Goal: Task Accomplishment & Management: Use online tool/utility

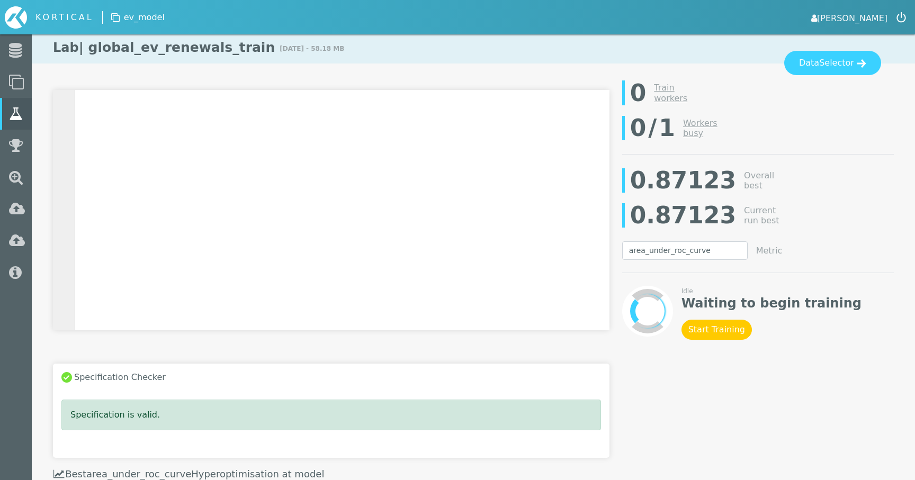
select select "area_under_roc_curve"
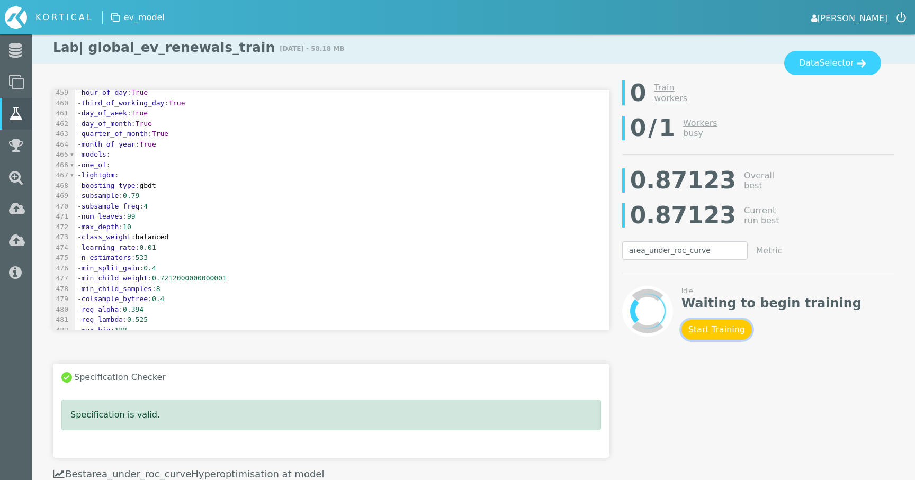
click at [704, 325] on button "Start Training" at bounding box center [717, 330] width 70 height 20
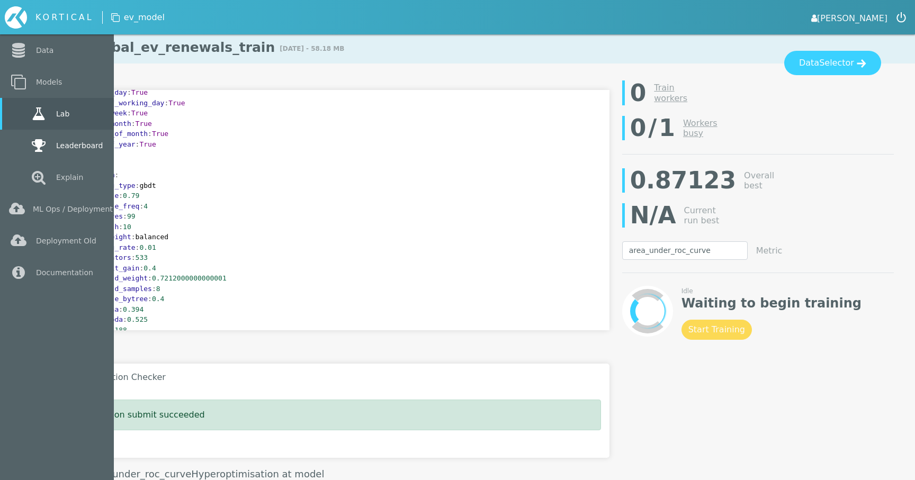
click at [20, 145] on link "Leaderboard" at bounding box center [57, 146] width 114 height 32
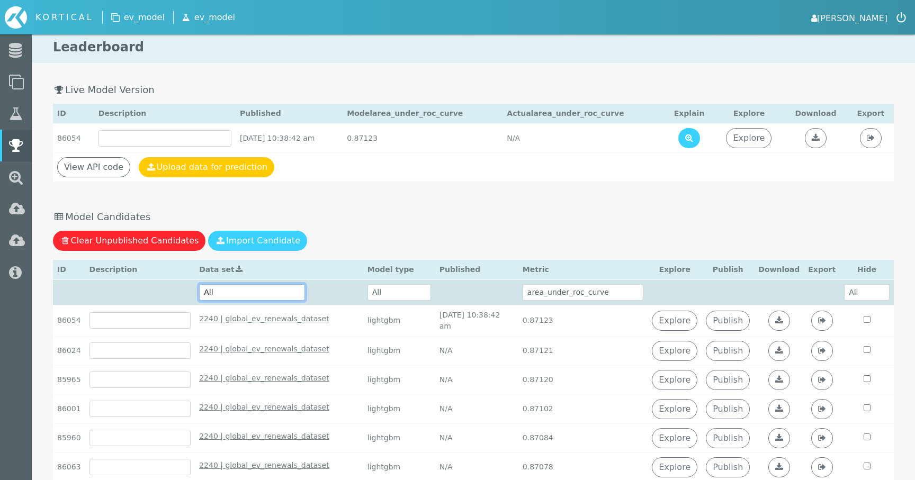
click at [278, 289] on select "All 2240 | global_ev_renewals_dataset - October 10th 2025, 9:59:52 am 134 | new…" at bounding box center [252, 292] width 106 height 16
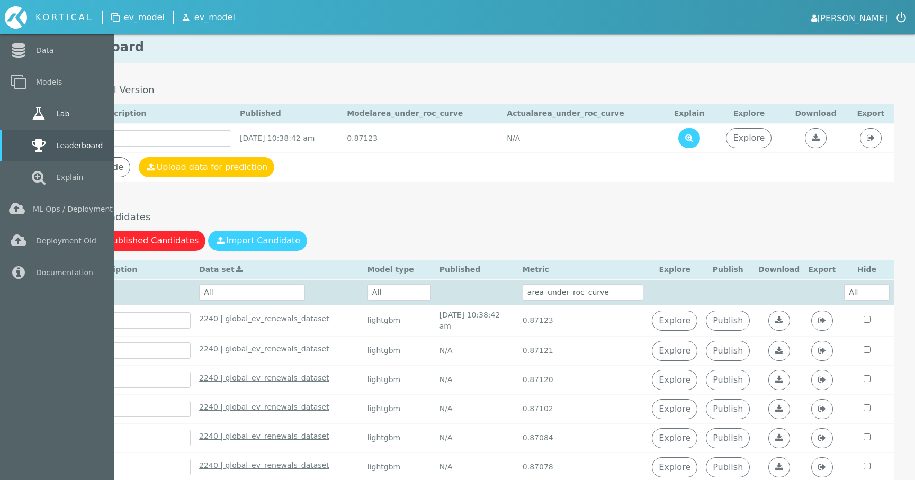
click at [34, 115] on icon at bounding box center [38, 113] width 19 height 15
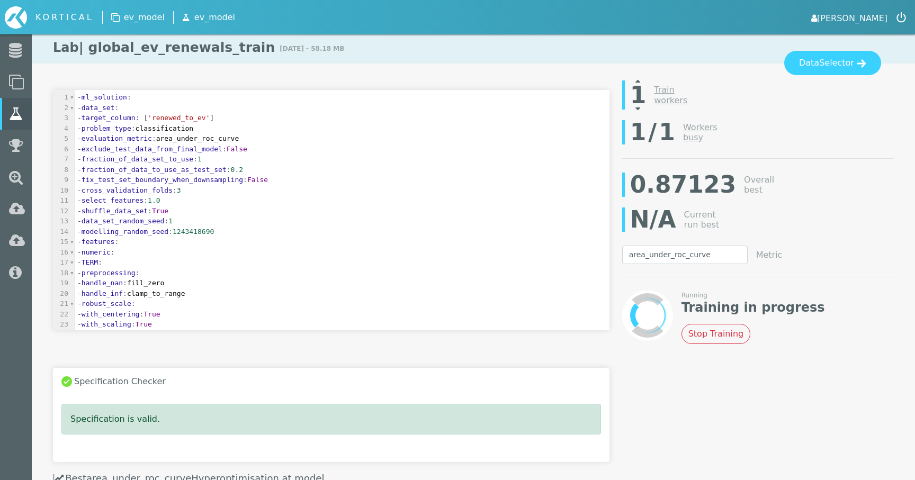
scroll to position [228, 0]
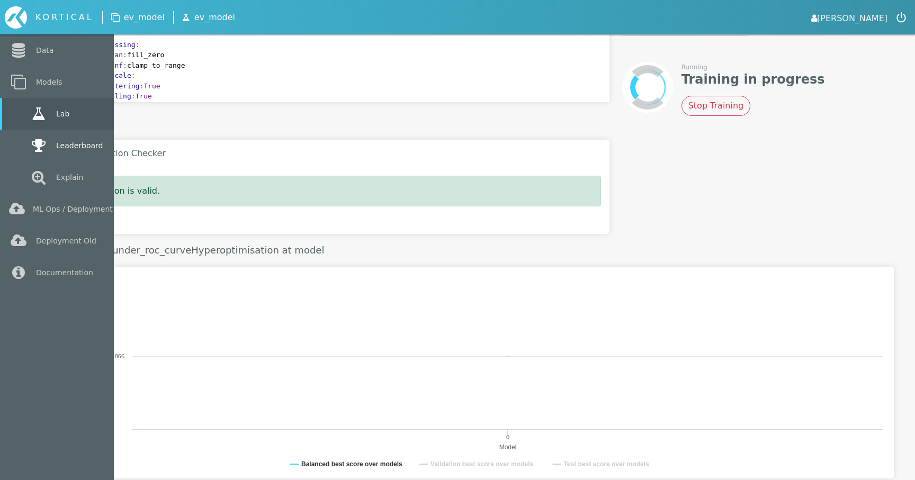
click at [23, 146] on link "Leaderboard" at bounding box center [57, 146] width 114 height 32
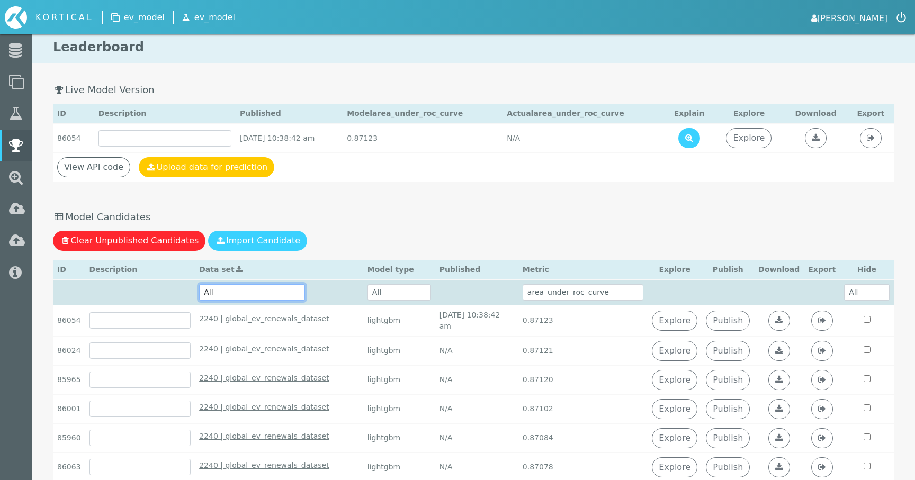
click at [249, 294] on select "All 2242 | global_ev_renewals_train - October 14th 2025, 10:50:25 am 2240 | glo…" at bounding box center [252, 292] width 106 height 16
select select "2242 | global_ev_renewals_train - October 14th 2025, 10:50:25 am"
click at [206, 284] on select "All 2242 | global_ev_renewals_train - October 14th 2025, 10:50:25 am 2240 | glo…" at bounding box center [252, 292] width 106 height 16
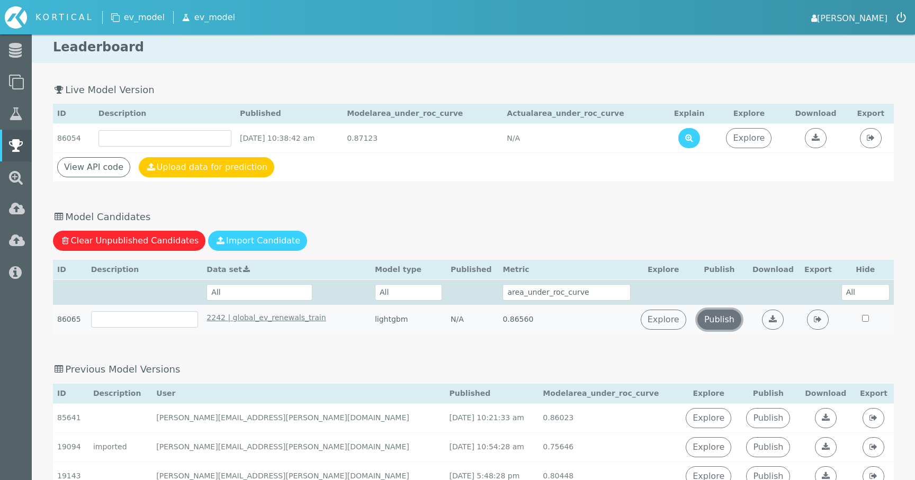
click at [730, 318] on link "Publish" at bounding box center [720, 320] width 44 height 20
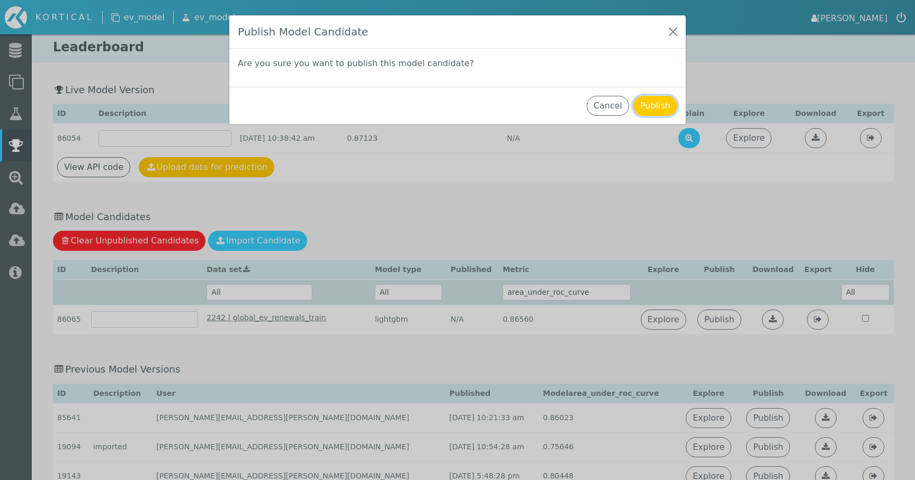
click at [666, 105] on button "Publish" at bounding box center [655, 106] width 44 height 20
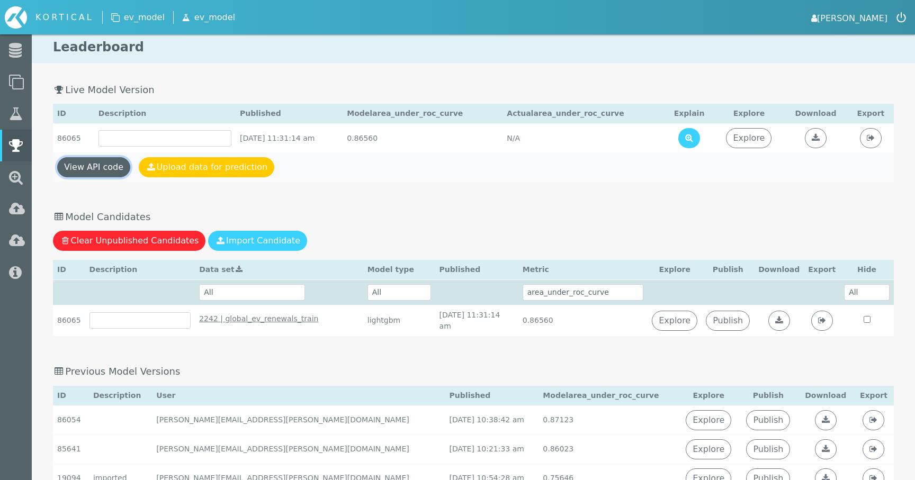
click at [93, 164] on link "View API code" at bounding box center [93, 167] width 73 height 20
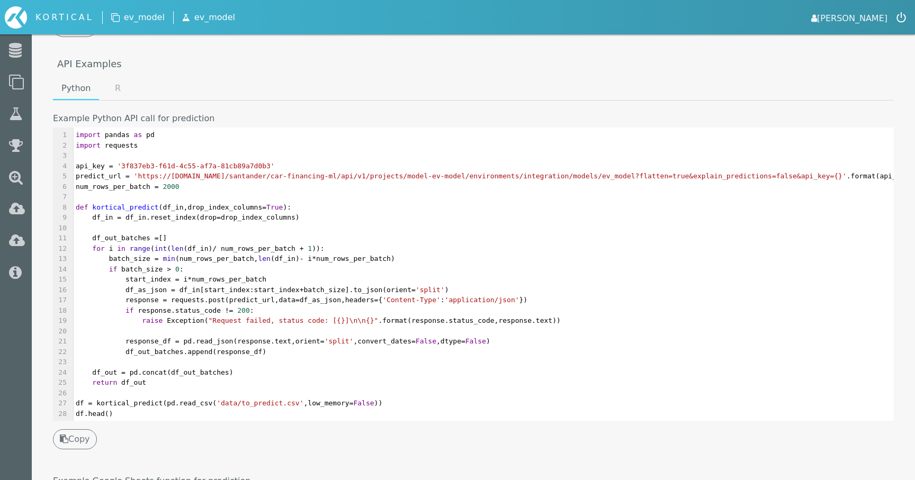
scroll to position [435, 0]
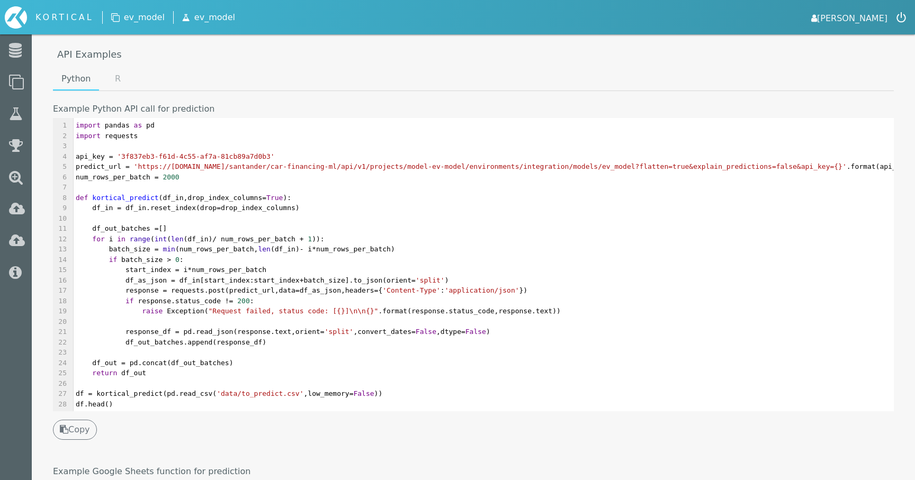
click at [81, 444] on div "Python R Example Python API call for prediction xxxxxxxxxx 1 import pandas as p…" at bounding box center [473, 267] width 883 height 398
click at [81, 439] on button "Copy" at bounding box center [75, 430] width 44 height 20
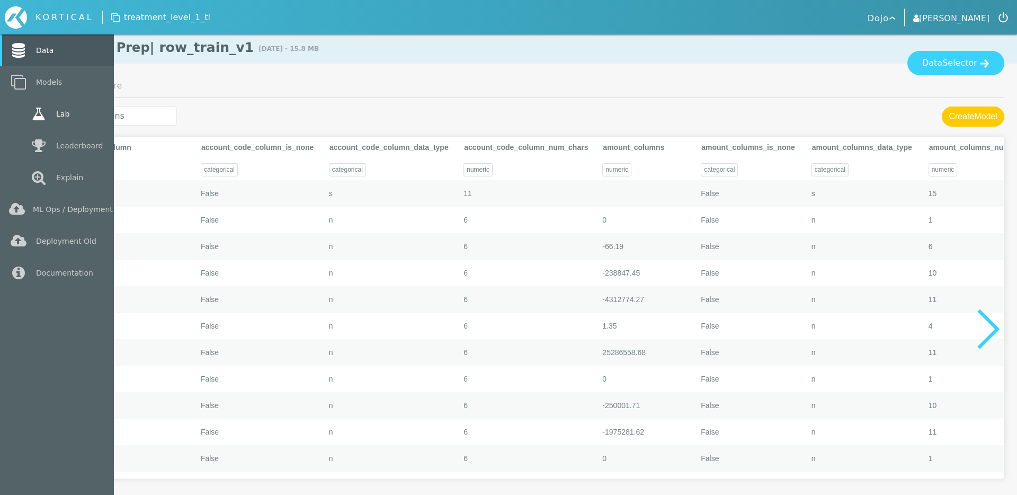
click at [26, 115] on link "Lab" at bounding box center [57, 114] width 114 height 32
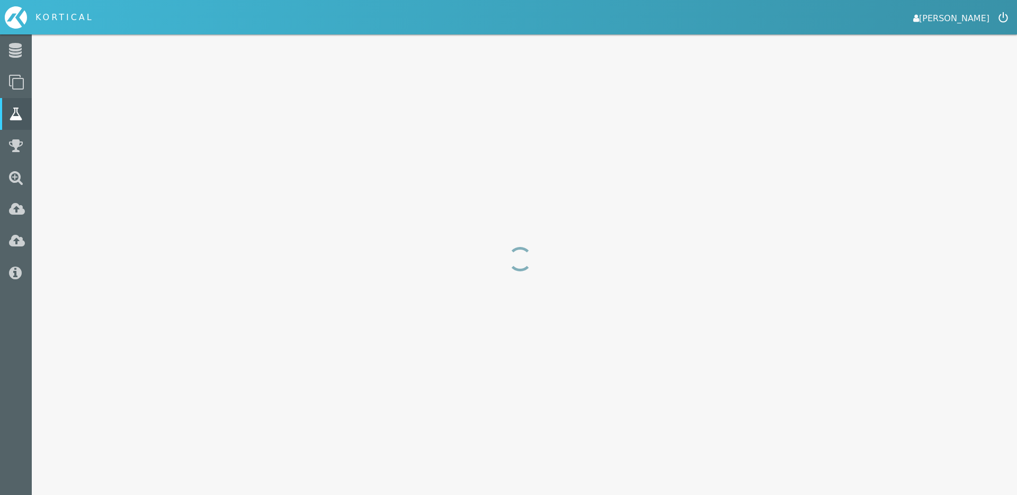
click at [209, 147] on div at bounding box center [508, 247] width 1017 height 495
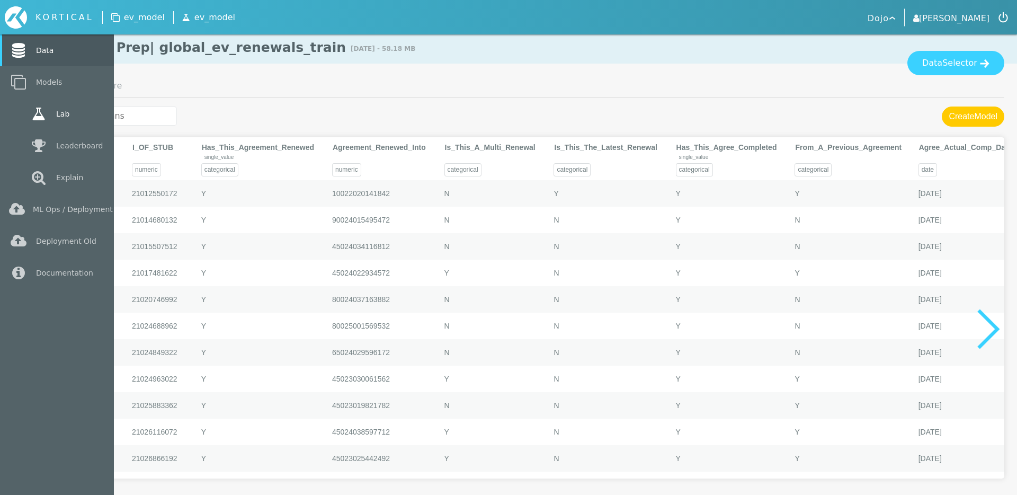
click at [64, 115] on link "Lab" at bounding box center [57, 114] width 114 height 32
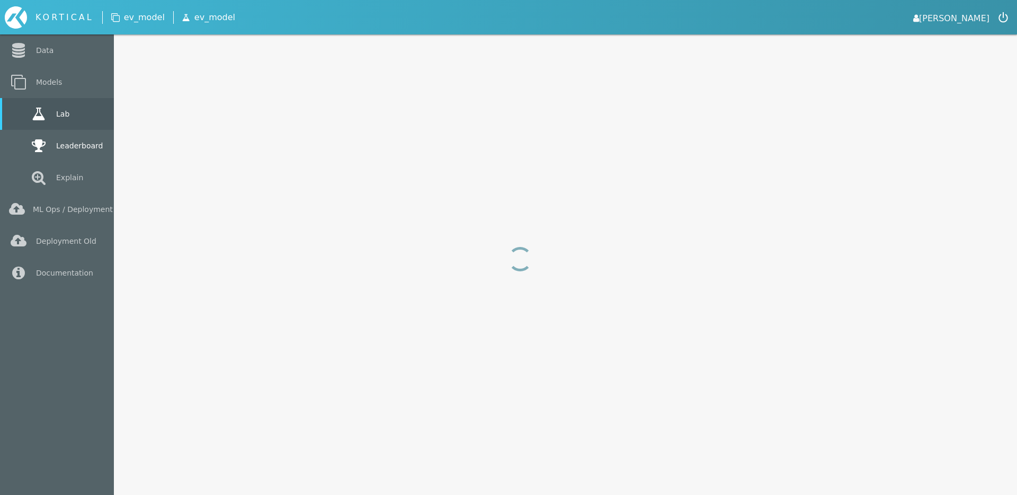
click at [29, 142] on icon at bounding box center [38, 145] width 19 height 15
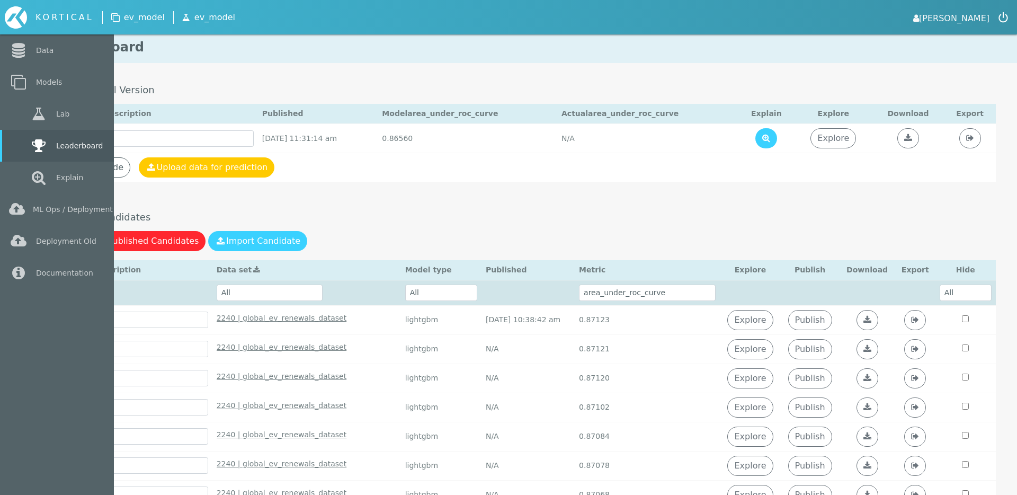
click at [28, 148] on link "Leaderboard" at bounding box center [57, 146] width 114 height 32
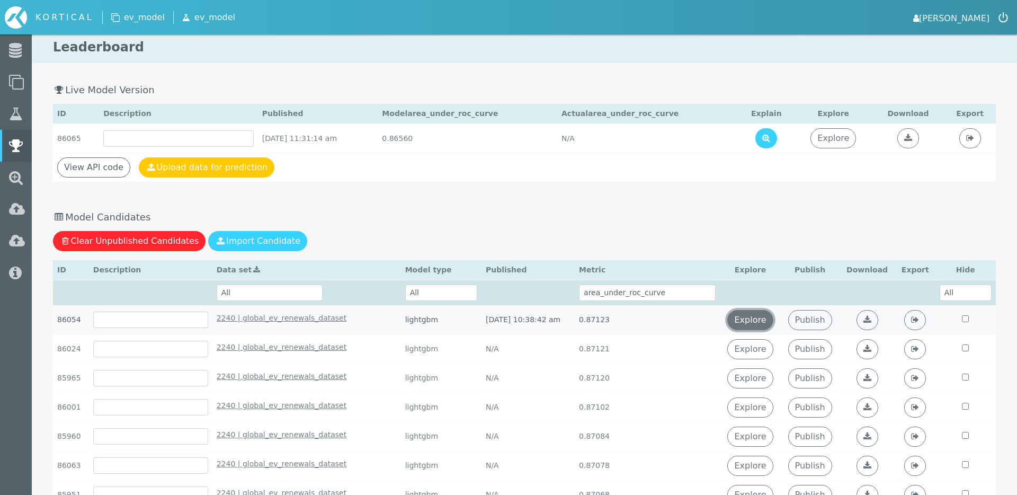
click at [765, 317] on link "Explore" at bounding box center [750, 320] width 46 height 20
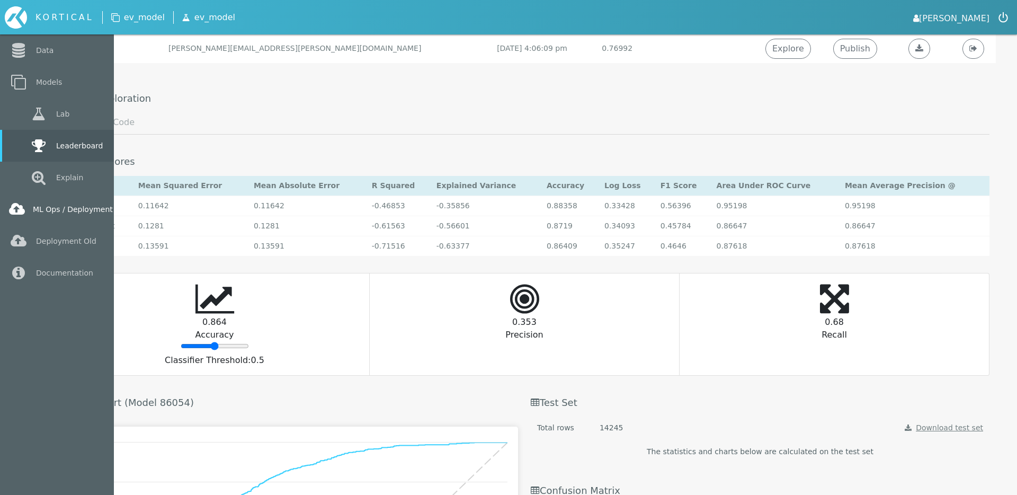
scroll to position [2205, 0]
